Goal: Purchase product/service

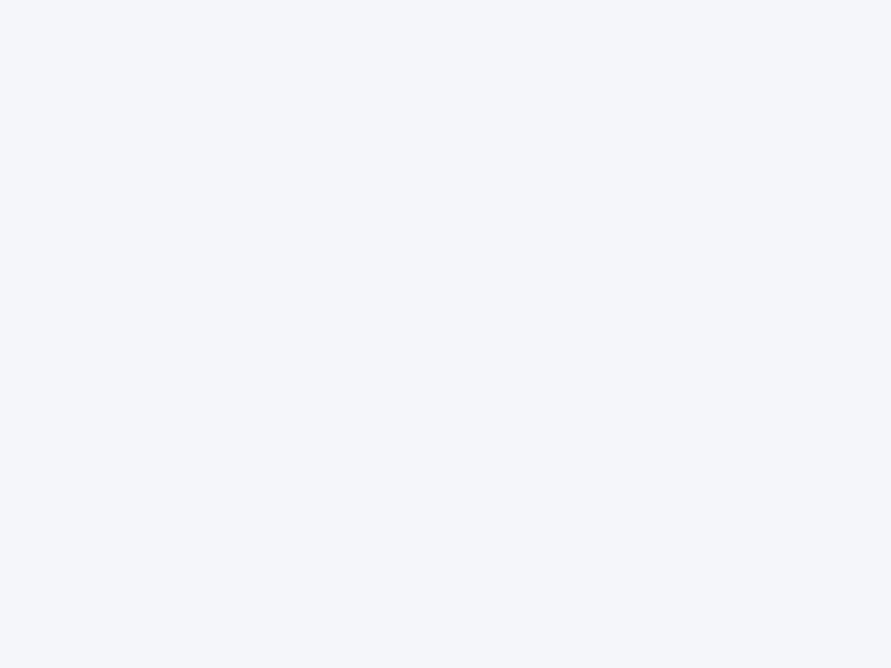
click at [446, 334] on div at bounding box center [445, 334] width 891 height 668
